Goal: Information Seeking & Learning: Learn about a topic

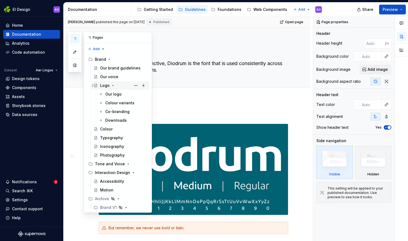
click at [103, 87] on div "Logo" at bounding box center [105, 85] width 10 height 5
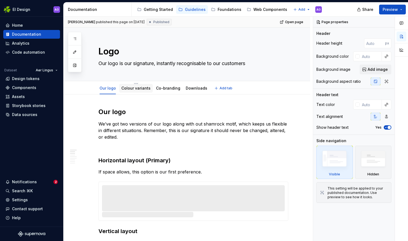
click at [135, 88] on link "Colour variants" at bounding box center [135, 88] width 29 height 5
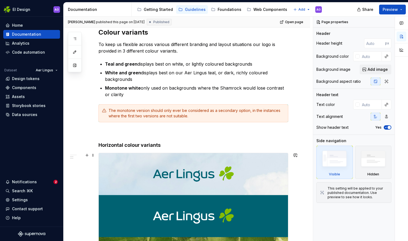
scroll to position [22, 0]
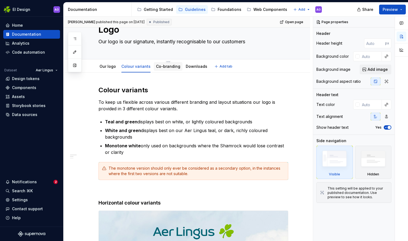
click at [165, 68] on link "Co-branding" at bounding box center [168, 66] width 24 height 5
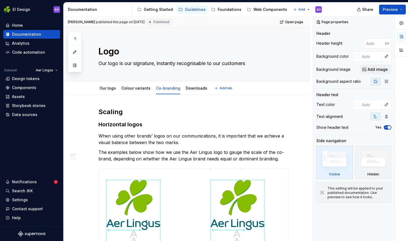
click at [193, 94] on div "Our logo Colour variants Co-branding Downloads" at bounding box center [153, 89] width 116 height 15
click at [193, 91] on div "Downloads" at bounding box center [197, 88] width 22 height 5
click at [194, 88] on link "Downloads" at bounding box center [197, 88] width 22 height 5
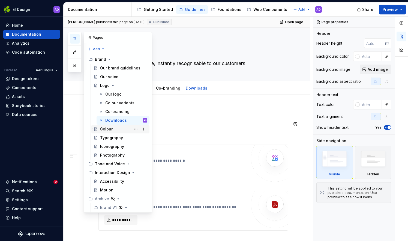
click at [108, 127] on div "Colour" at bounding box center [106, 129] width 13 height 5
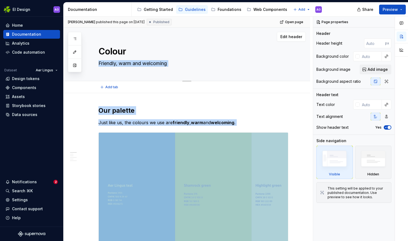
drag, startPoint x: 313, startPoint y: 37, endPoint x: 306, endPoint y: 72, distance: 35.9
click at [306, 72] on div "**********" at bounding box center [236, 129] width 344 height 225
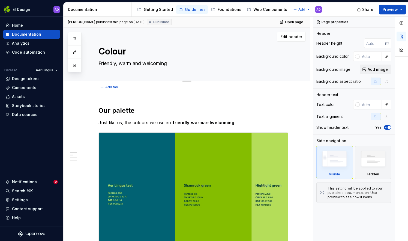
click at [306, 72] on div "Colour Friendly, warm and welcoming Edit header" at bounding box center [187, 55] width 247 height 54
type textarea "*"
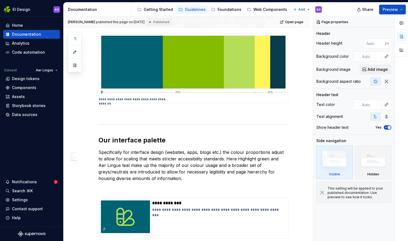
scroll to position [659, 0]
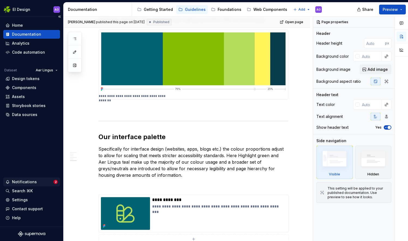
click at [34, 179] on div "Notifications 2" at bounding box center [31, 182] width 57 height 9
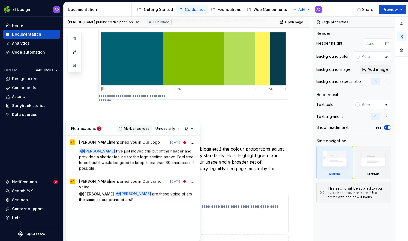
click at [141, 127] on span "Mark all as read" at bounding box center [137, 129] width 26 height 4
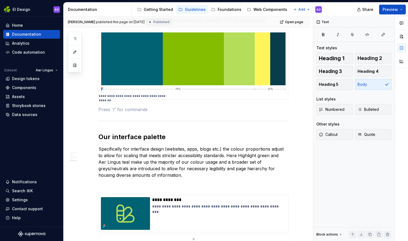
click at [80, 105] on html "EI Design AO Home Documentation Analytics Code automation Dataset Aer Lingus De…" at bounding box center [204, 120] width 408 height 241
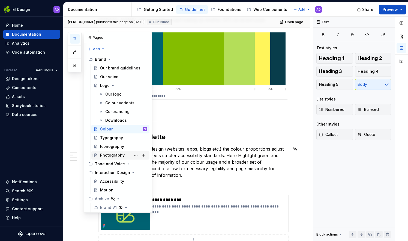
click at [120, 153] on div "Photography" at bounding box center [112, 155] width 25 height 5
type textarea "*"
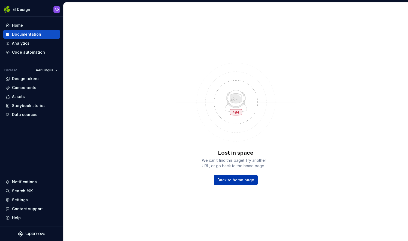
click at [226, 182] on span "Back to home page" at bounding box center [235, 180] width 37 height 5
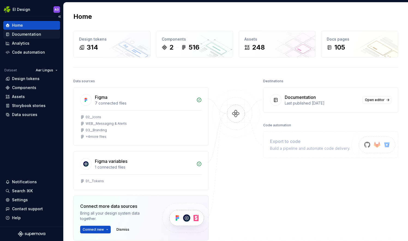
click at [34, 33] on div "Documentation" at bounding box center [26, 34] width 29 height 5
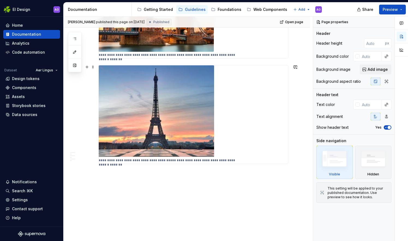
scroll to position [696, 0]
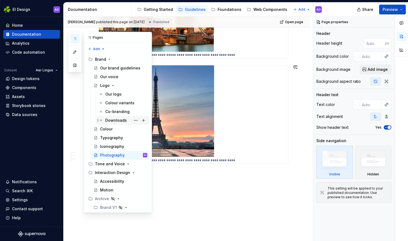
click at [113, 121] on div "Downloads" at bounding box center [116, 120] width 22 height 5
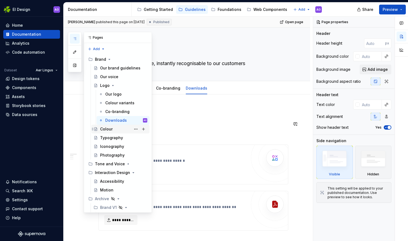
click at [110, 130] on div "Colour" at bounding box center [106, 129] width 13 height 5
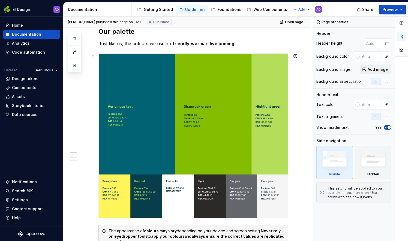
scroll to position [82, 0]
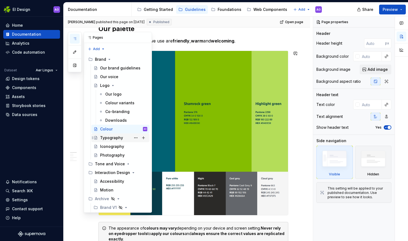
click at [119, 139] on div "Typography" at bounding box center [111, 137] width 23 height 5
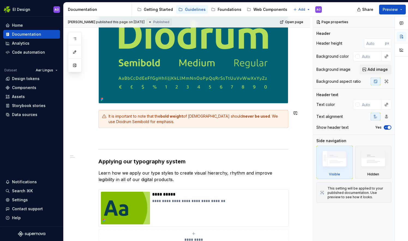
scroll to position [45, 0]
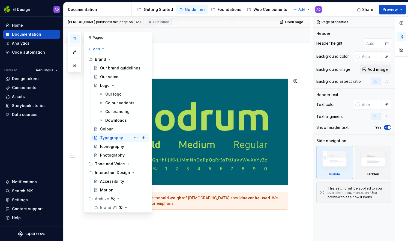
click at [119, 136] on div "Typography" at bounding box center [111, 137] width 23 height 5
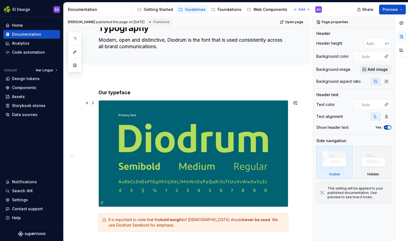
scroll to position [18, 0]
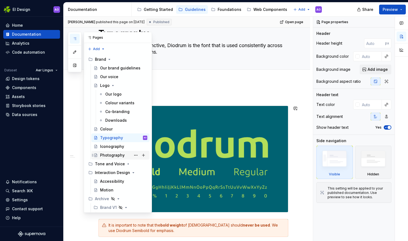
click at [117, 154] on div "Photography" at bounding box center [112, 155] width 25 height 5
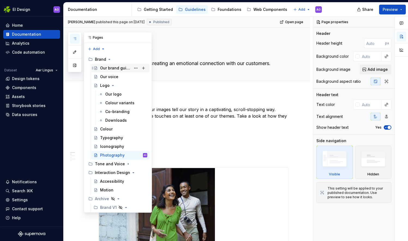
click at [115, 67] on div "Our brand guidelines" at bounding box center [115, 67] width 31 height 5
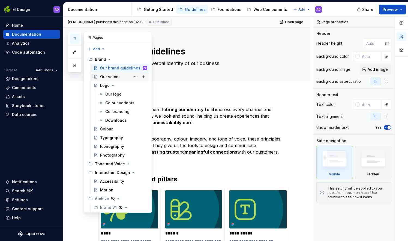
click at [121, 76] on div "Our voice" at bounding box center [123, 77] width 47 height 8
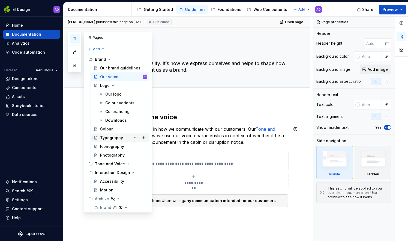
click at [115, 140] on div "Typography" at bounding box center [111, 137] width 23 height 5
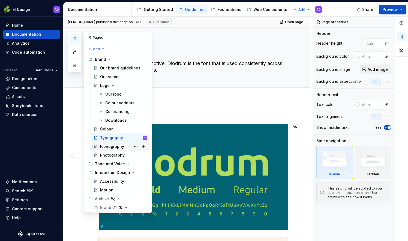
click at [113, 145] on div "Iconography" at bounding box center [112, 146] width 24 height 5
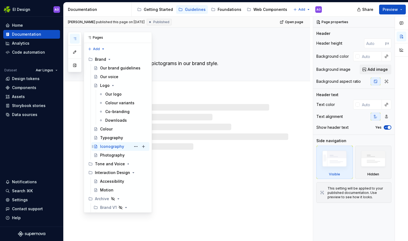
click at [113, 145] on div "Iconography" at bounding box center [112, 146] width 24 height 5
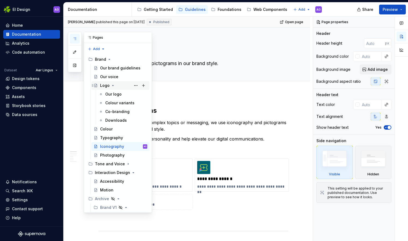
click at [105, 87] on div "Logo" at bounding box center [105, 85] width 10 height 5
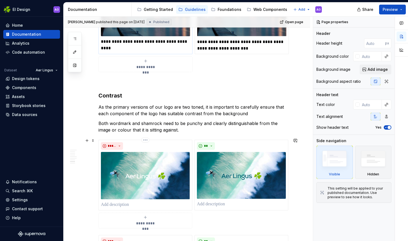
scroll to position [873, 0]
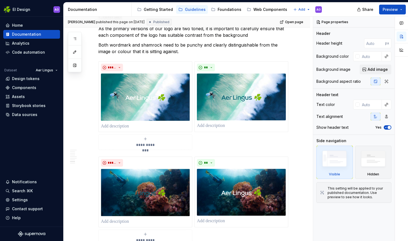
type textarea "*"
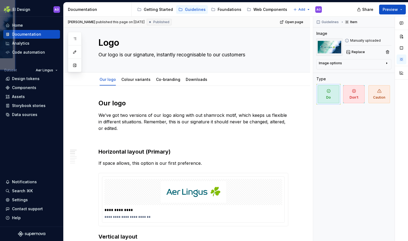
scroll to position [0, 0]
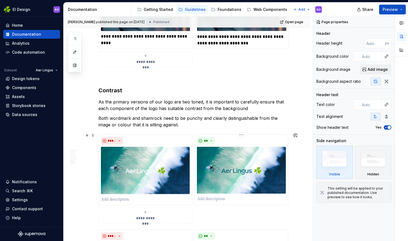
scroll to position [846, 0]
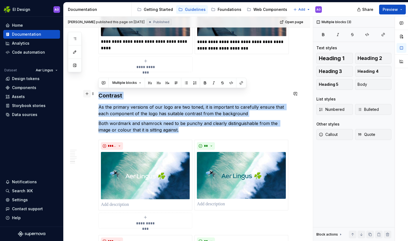
drag, startPoint x: 185, startPoint y: 129, endPoint x: 84, endPoint y: 93, distance: 107.9
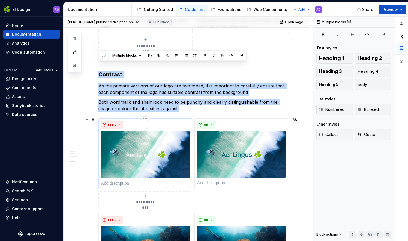
scroll to position [873, 0]
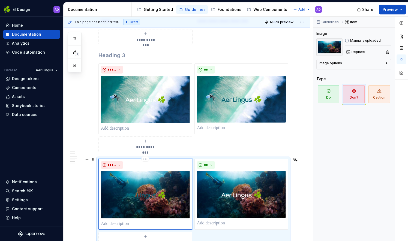
drag, startPoint x: 113, startPoint y: 175, endPoint x: 193, endPoint y: 205, distance: 85.1
click at [193, 205] on div "**********" at bounding box center [193, 203] width 190 height 89
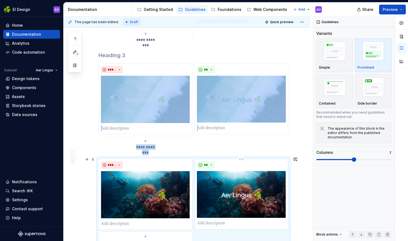
click at [206, 178] on img at bounding box center [241, 194] width 89 height 47
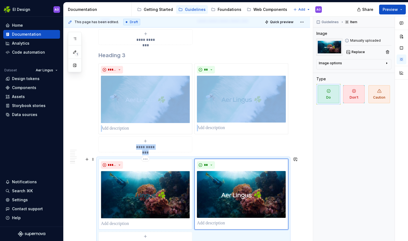
type textarea "*"
click at [165, 183] on img at bounding box center [145, 194] width 89 height 47
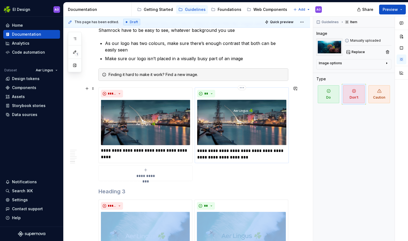
scroll to position [655, 0]
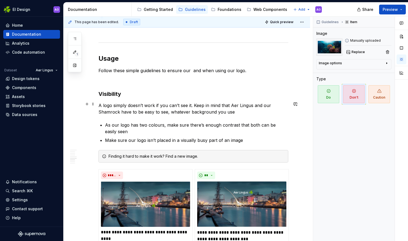
drag, startPoint x: 235, startPoint y: 110, endPoint x: 225, endPoint y: 122, distance: 15.8
click at [234, 110] on p "A logo simply doesn’t work if you can’t see it. Keep in mind that Aer Lingus an…" at bounding box center [193, 108] width 190 height 13
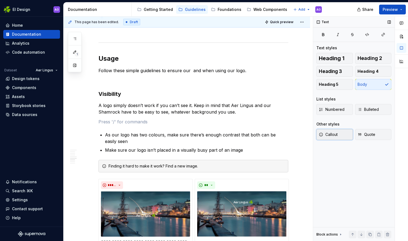
click at [328, 134] on span "Callout" at bounding box center [328, 134] width 19 height 5
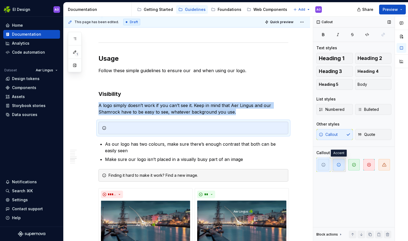
click at [339, 166] on icon "button" at bounding box center [339, 165] width 4 height 4
click at [138, 125] on div at bounding box center [197, 127] width 176 height 5
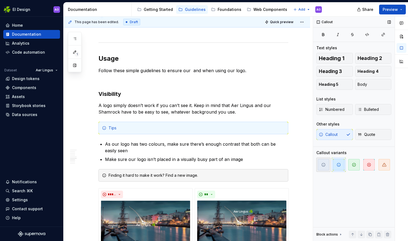
click at [327, 167] on span "button" at bounding box center [323, 164] width 11 height 11
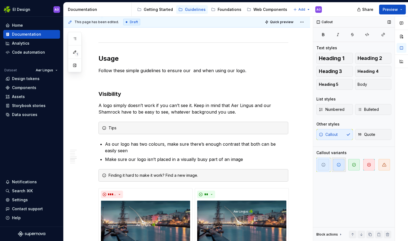
click at [337, 165] on icon "button" at bounding box center [339, 165] width 4 height 4
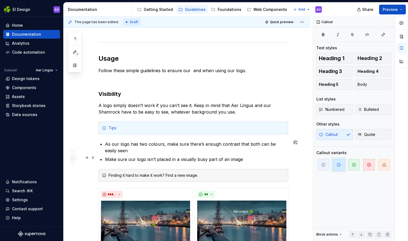
click at [244, 158] on p "Make sure our logo isn’t placed in a visually busy part of an image" at bounding box center [196, 159] width 183 height 7
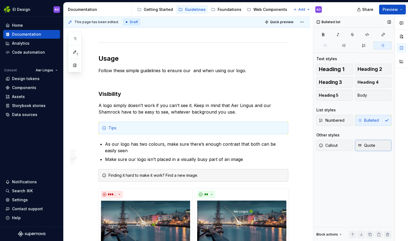
click at [377, 144] on button "Quote" at bounding box center [373, 145] width 37 height 11
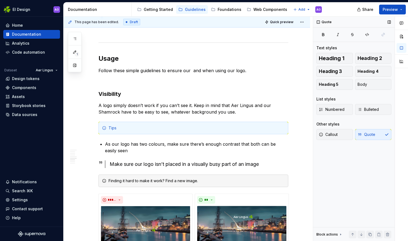
click at [368, 134] on div "Callout Quote" at bounding box center [353, 134] width 75 height 11
click at [364, 134] on div "Callout Quote" at bounding box center [353, 134] width 75 height 11
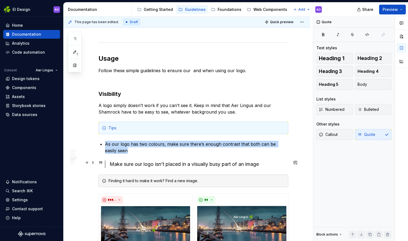
click at [107, 161] on div "Make sure our logo isn’t placed in a visually busy part of an image" at bounding box center [196, 165] width 183 height 8
click at [371, 83] on button "Body" at bounding box center [373, 84] width 37 height 11
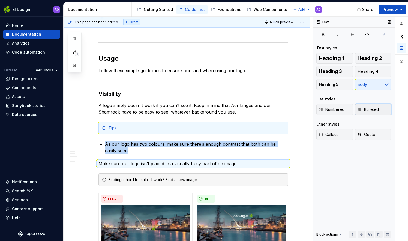
click at [366, 109] on span "Bulleted" at bounding box center [368, 109] width 21 height 5
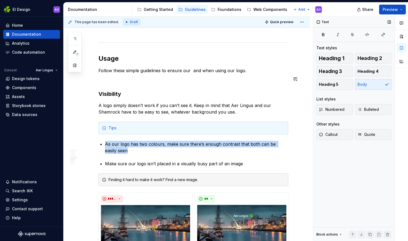
click at [250, 73] on div "**********" at bounding box center [193, 153] width 190 height 1401
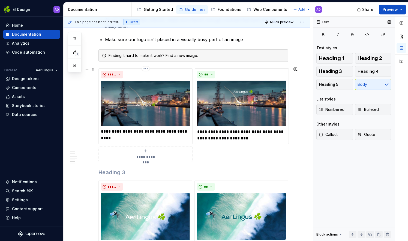
scroll to position [791, 0]
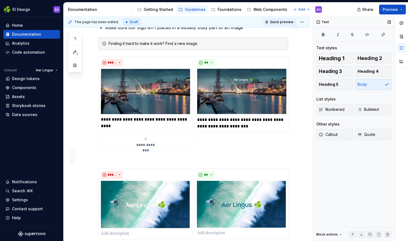
click at [277, 24] on button "Quick preview" at bounding box center [279, 22] width 33 height 8
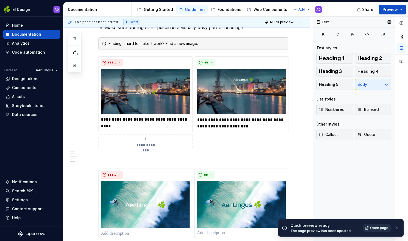
click at [385, 229] on span "Open page" at bounding box center [379, 228] width 18 height 4
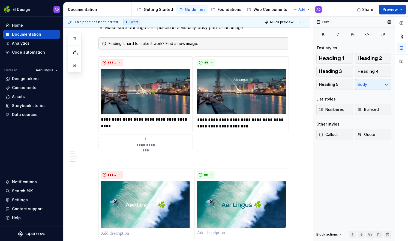
type textarea "*"
